Goal: Task Accomplishment & Management: Use online tool/utility

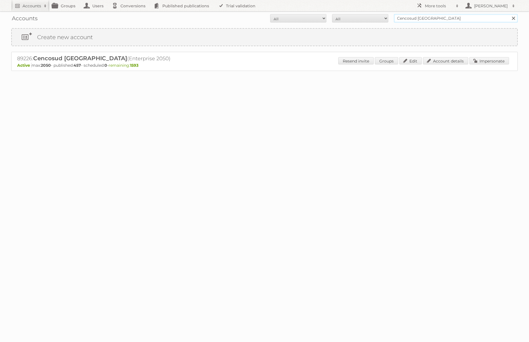
click at [449, 21] on input "Cencosud [GEOGRAPHIC_DATA]" at bounding box center [456, 18] width 124 height 8
type input "netto-online"
click at [509, 14] on input "Search" at bounding box center [513, 18] width 8 height 8
click at [479, 62] on link "Impersonate" at bounding box center [490, 60] width 40 height 7
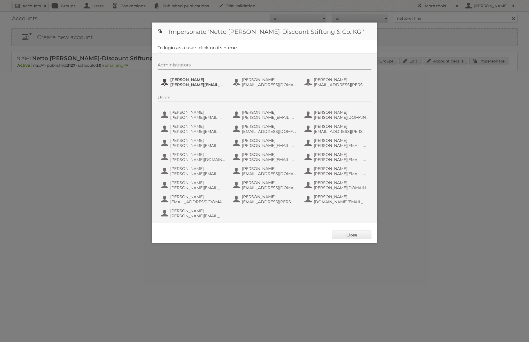
click at [204, 84] on span "henri.schmidhuber@netto-online.de" at bounding box center [197, 84] width 55 height 5
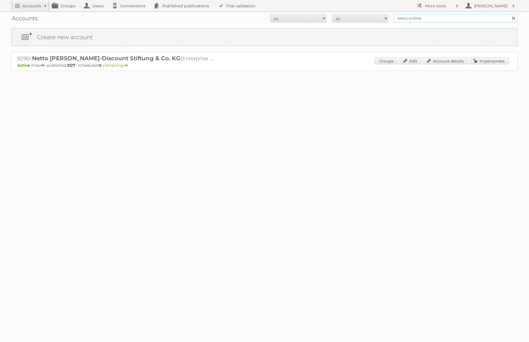
click at [416, 20] on input "netto-online" at bounding box center [456, 18] width 124 height 8
type input "p"
type input "[PERSON_NAME]"
click at [509, 14] on input "Search" at bounding box center [513, 18] width 8 height 8
click at [486, 61] on link "Impersonate" at bounding box center [490, 60] width 40 height 7
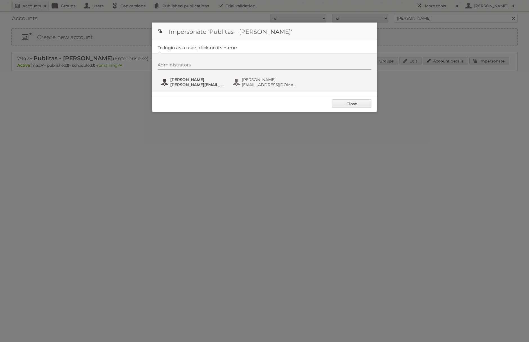
drag, startPoint x: 216, startPoint y: 83, endPoint x: 213, endPoint y: 84, distance: 2.8
click at [216, 83] on span "[PERSON_NAME][EMAIL_ADDRESS][DOMAIN_NAME]" at bounding box center [197, 84] width 55 height 5
